Goal: Find contact information: Find contact information

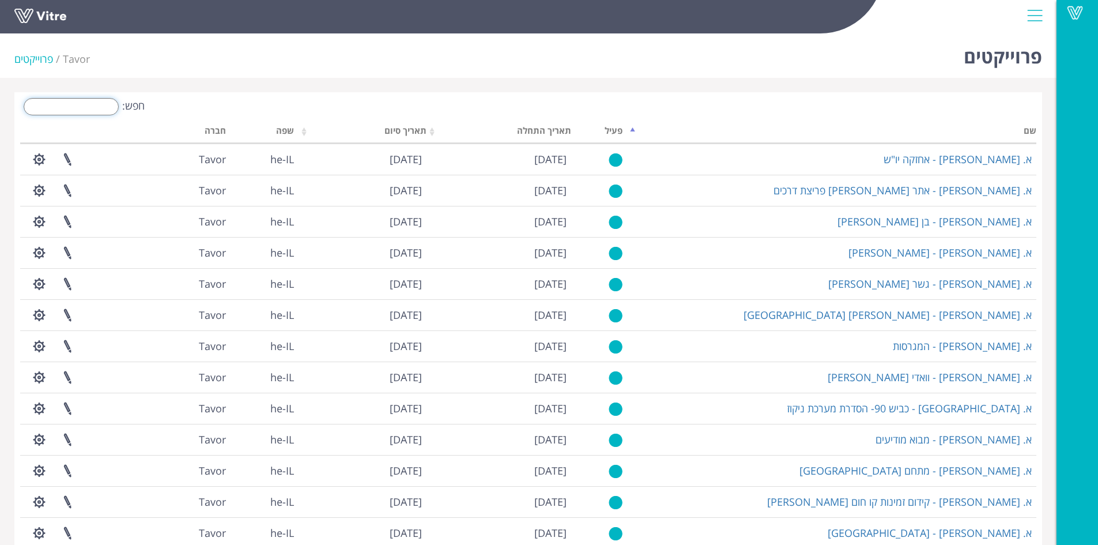
click at [90, 107] on input "חפש:" at bounding box center [71, 106] width 95 height 17
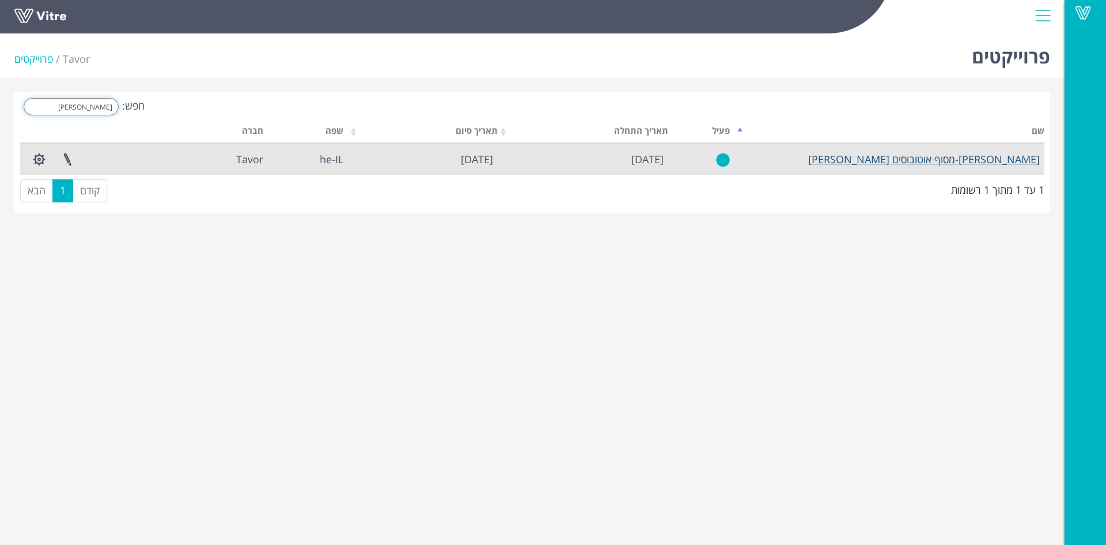
type input "אריאל"
click at [993, 157] on link "[PERSON_NAME]-מסוף אוטובוסים [PERSON_NAME]" at bounding box center [925, 159] width 232 height 14
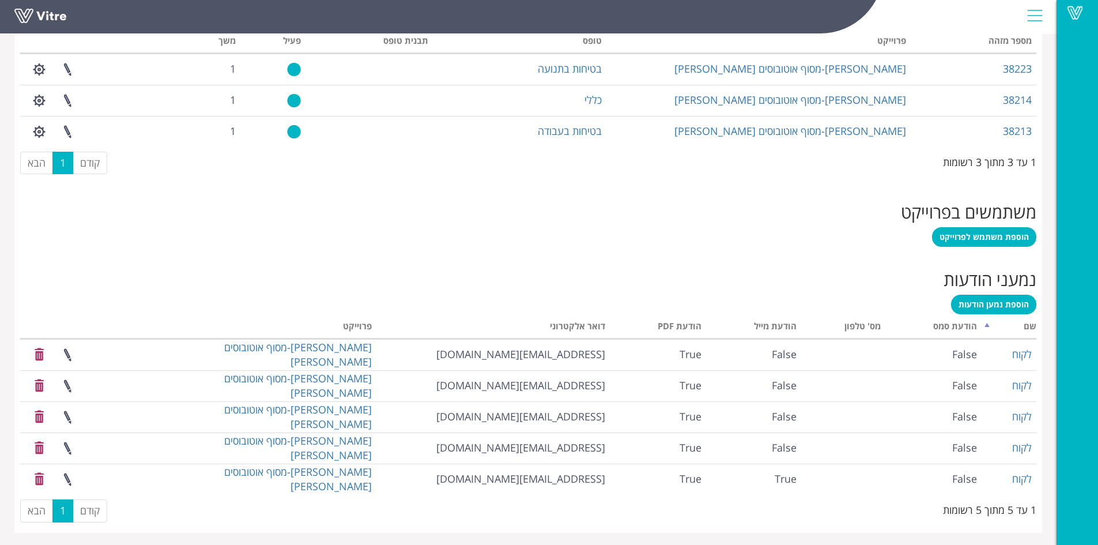
scroll to position [531, 0]
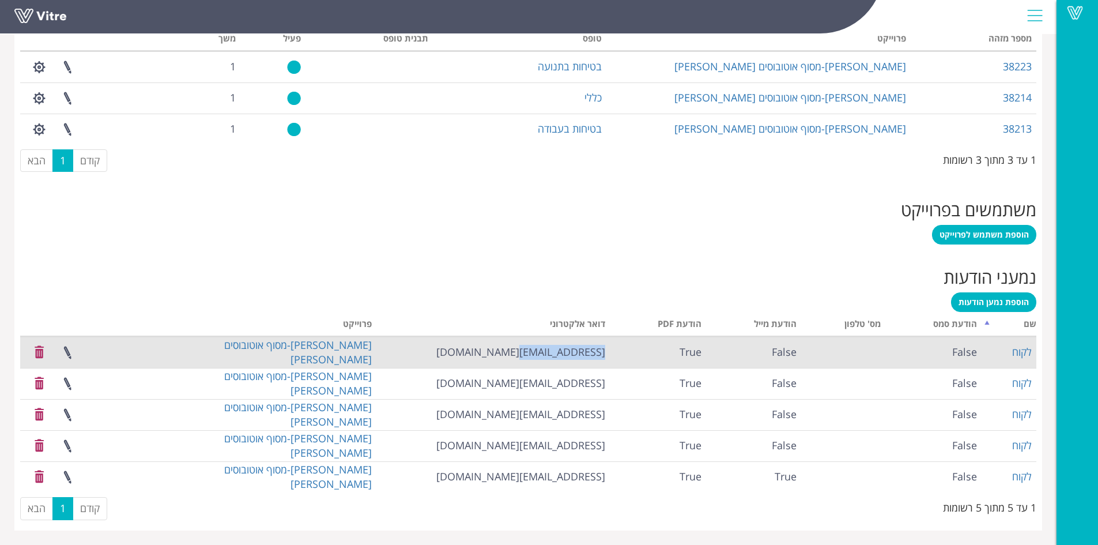
drag, startPoint x: 523, startPoint y: 350, endPoint x: 606, endPoint y: 354, distance: 82.5
click at [606, 354] on td "[EMAIL_ADDRESS][DOMAIN_NAME]" at bounding box center [492, 352] width 233 height 31
copy td "[EMAIL_ADDRESS][DOMAIN_NAME]"
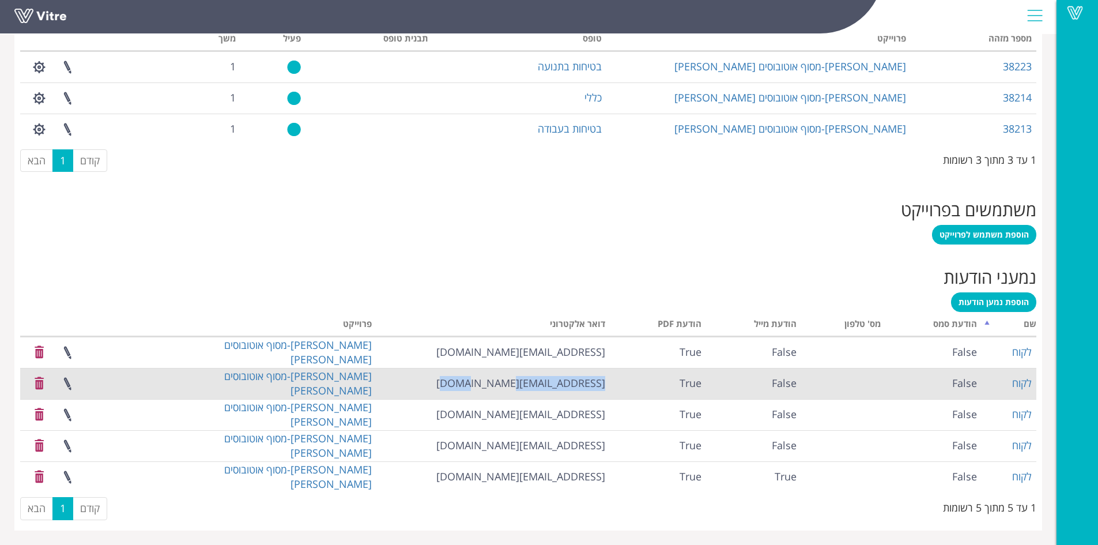
drag, startPoint x: 488, startPoint y: 377, endPoint x: 602, endPoint y: 388, distance: 114.7
click at [602, 388] on td "[EMAIL_ADDRESS][DOMAIN_NAME]" at bounding box center [492, 383] width 233 height 31
copy td "[EMAIL_ADDRESS][DOMAIN_NAME]"
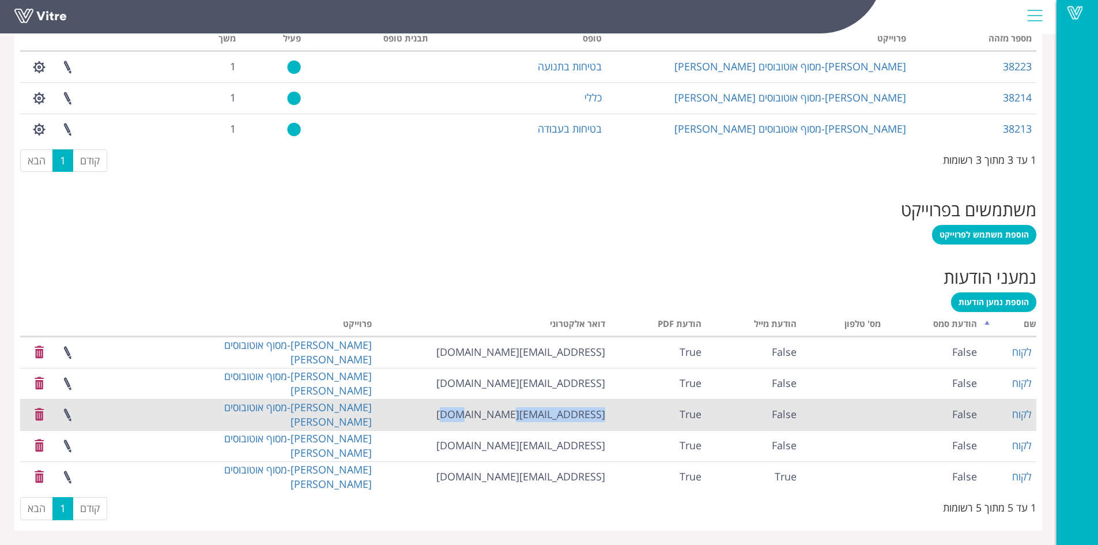
drag, startPoint x: 507, startPoint y: 416, endPoint x: 605, endPoint y: 417, distance: 98.6
click at [605, 417] on td "[EMAIL_ADDRESS][DOMAIN_NAME]" at bounding box center [492, 414] width 233 height 31
copy td "[EMAIL_ADDRESS][DOMAIN_NAME]"
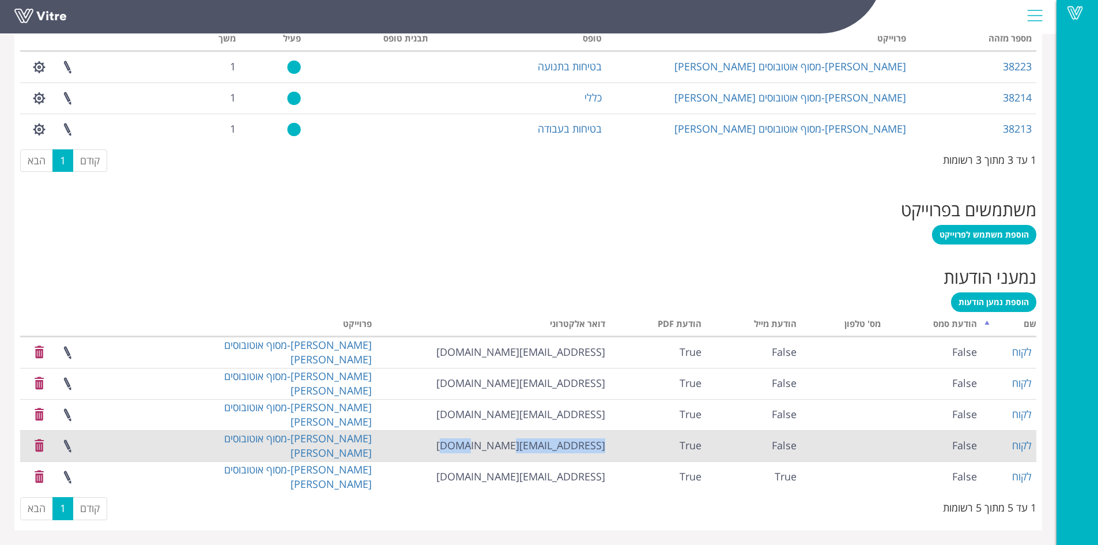
drag, startPoint x: 504, startPoint y: 437, endPoint x: 607, endPoint y: 444, distance: 103.4
click at [607, 444] on td "[EMAIL_ADDRESS][DOMAIN_NAME]" at bounding box center [492, 445] width 233 height 31
copy td "[EMAIL_ADDRESS][DOMAIN_NAME]"
